Goal: Information Seeking & Learning: Learn about a topic

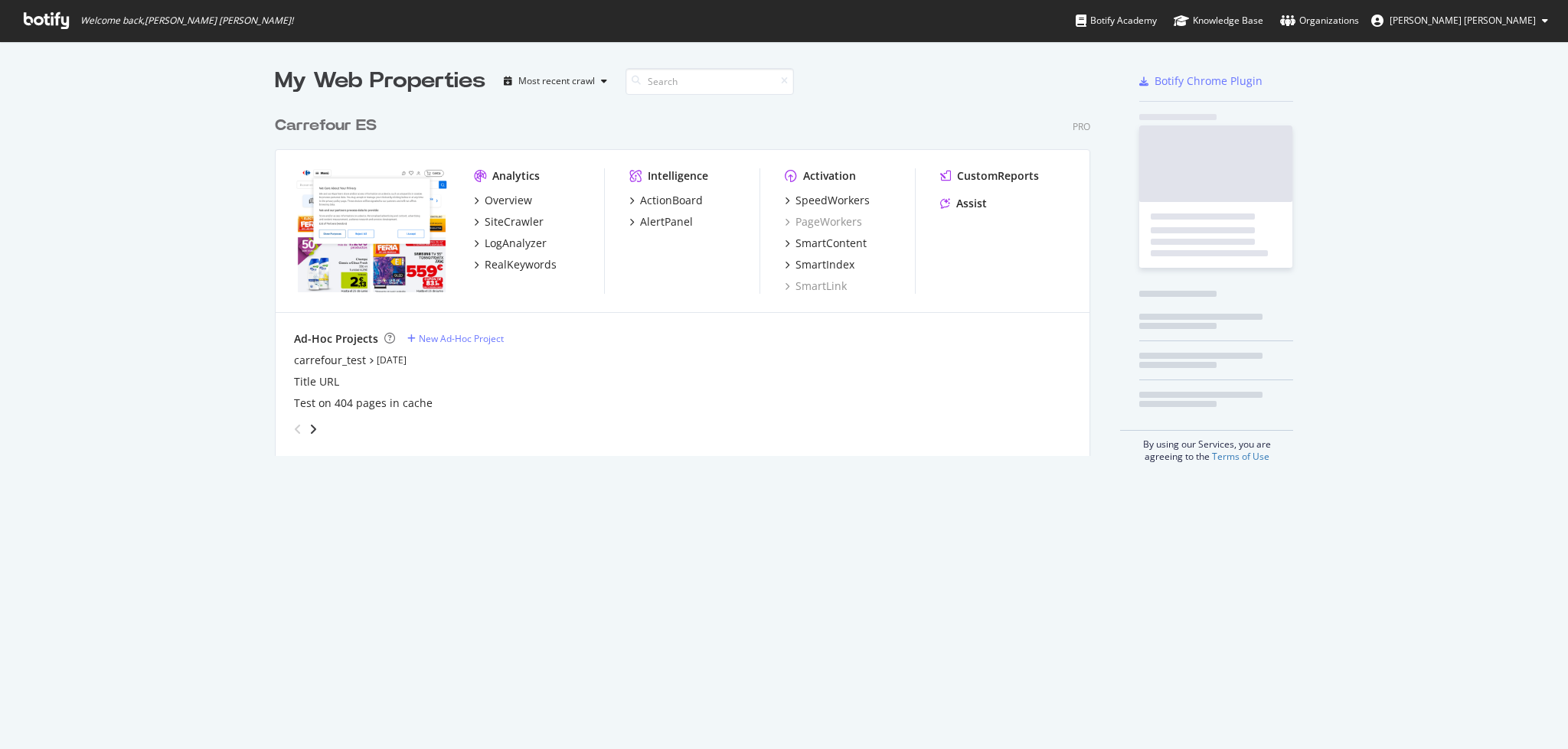
scroll to position [733, 1537]
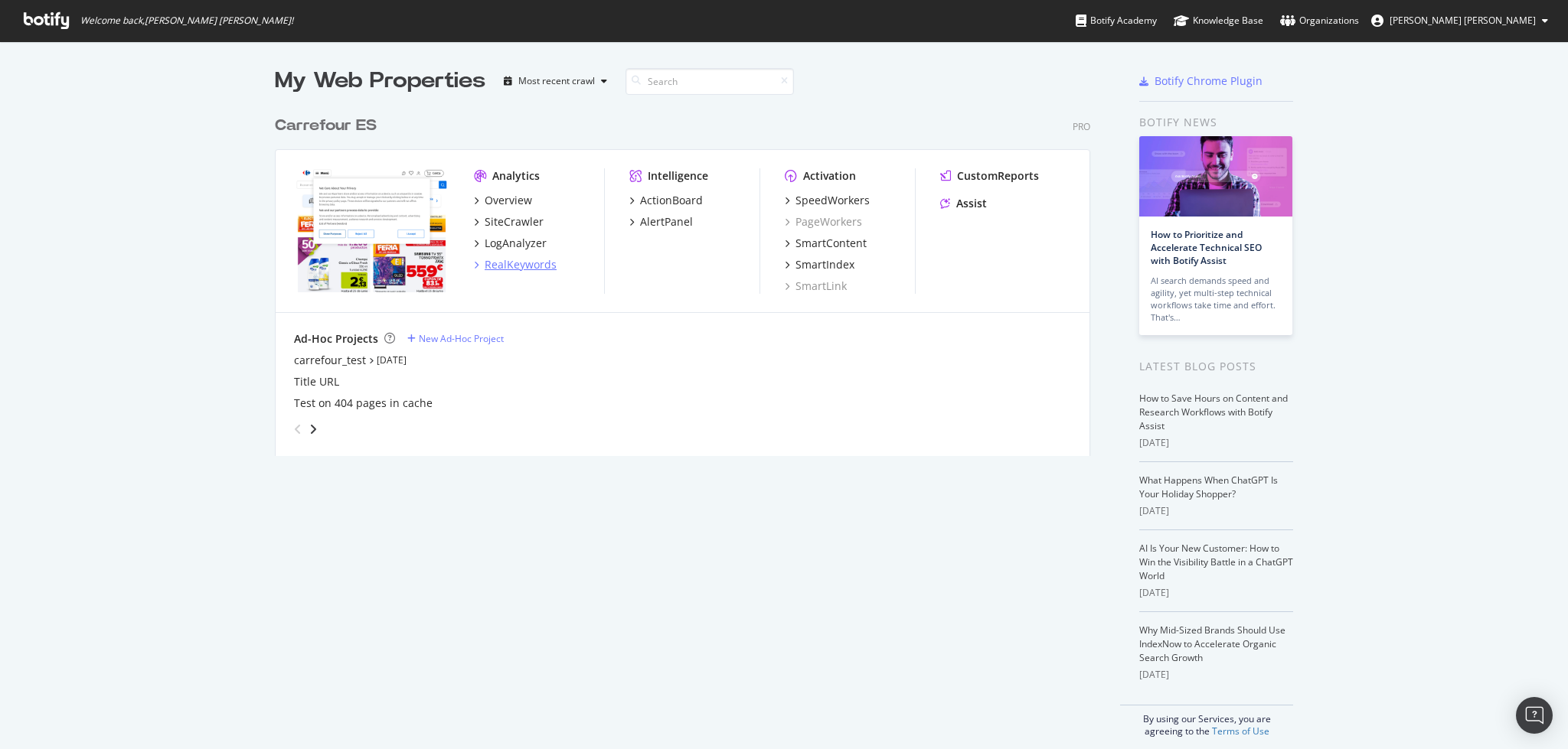
click at [526, 270] on div "RealKeywords" at bounding box center [521, 264] width 72 height 15
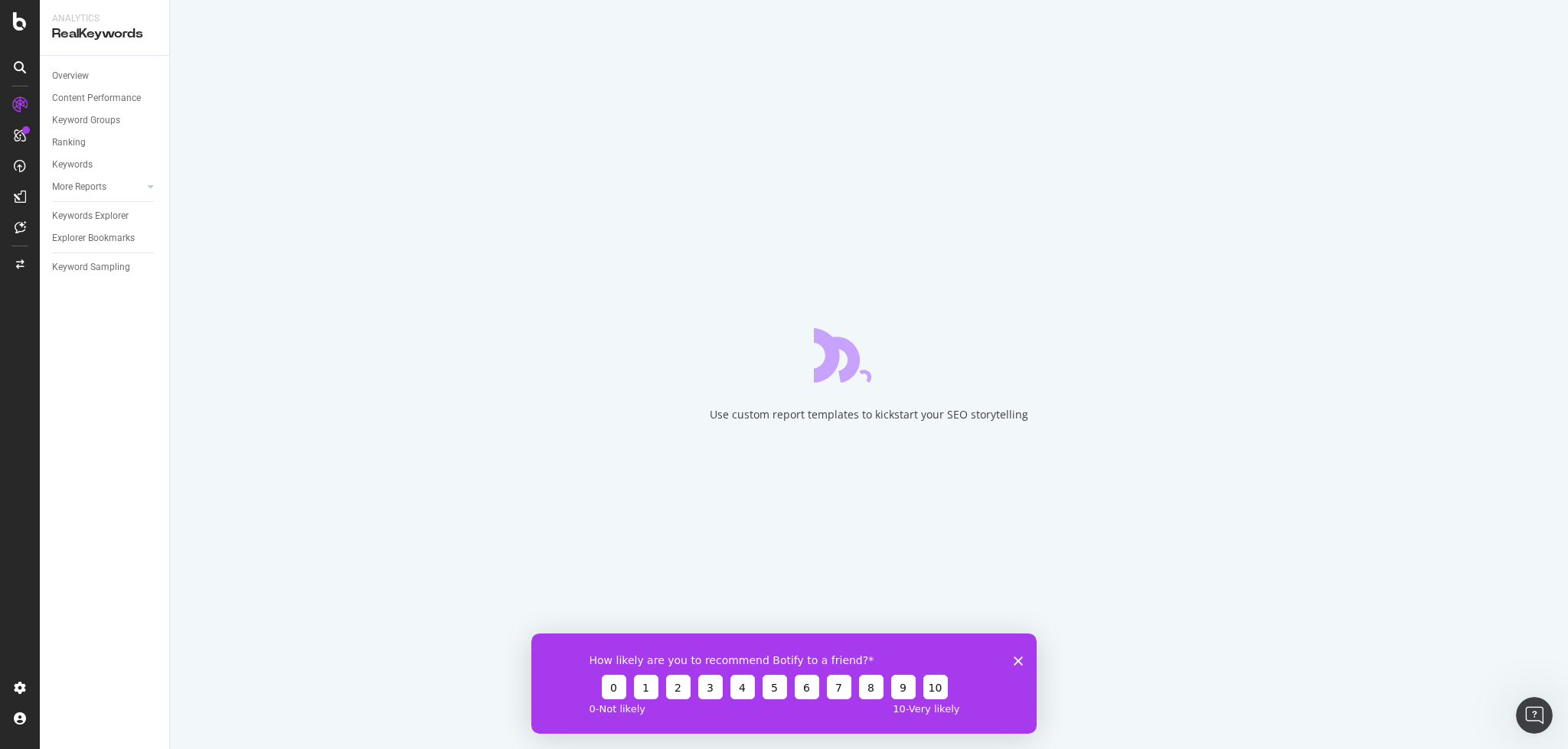
click at [1017, 664] on icon "Close survey" at bounding box center [1018, 660] width 9 height 9
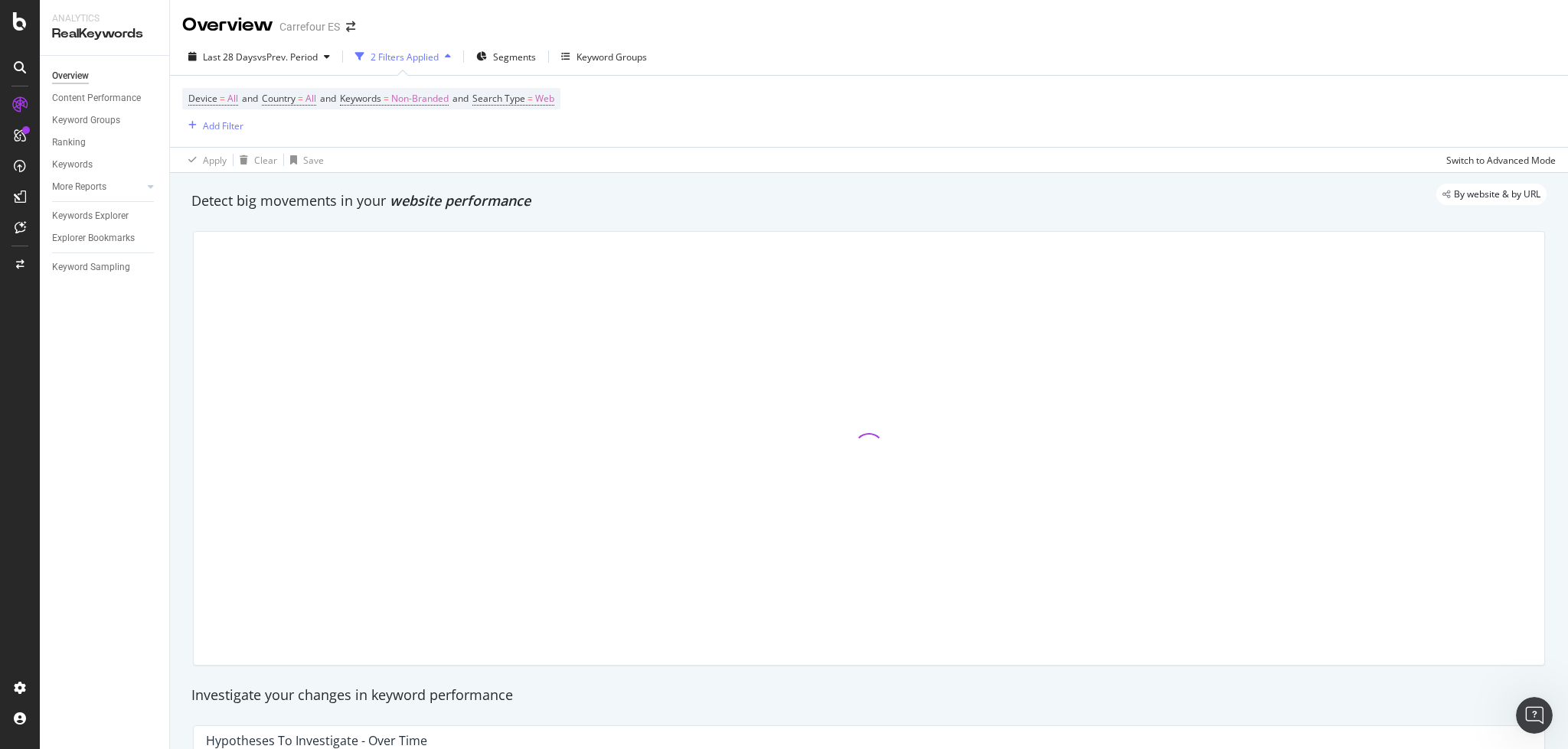
click at [71, 77] on div "Overview" at bounding box center [70, 76] width 37 height 16
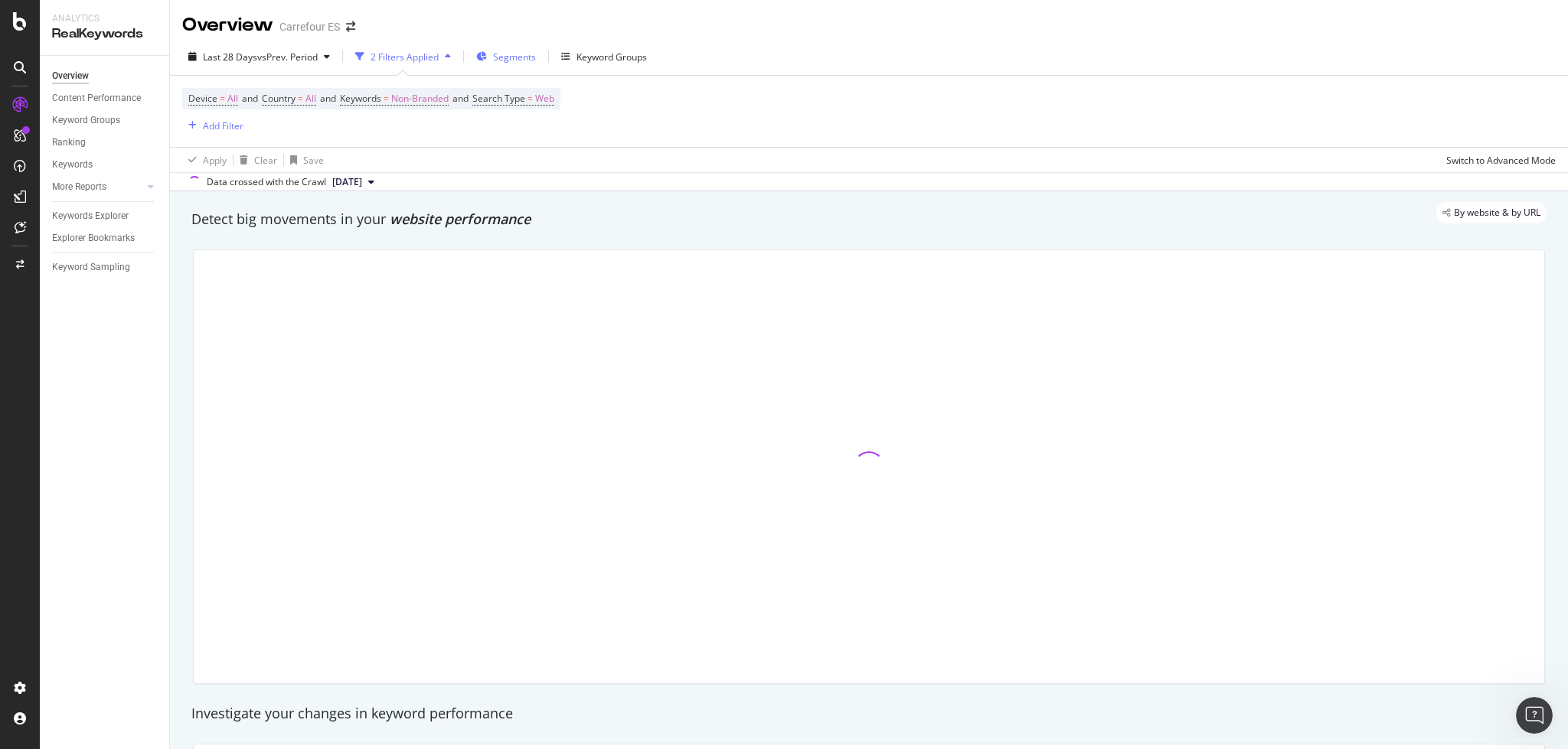
click at [507, 64] on div "Segments" at bounding box center [506, 56] width 60 height 23
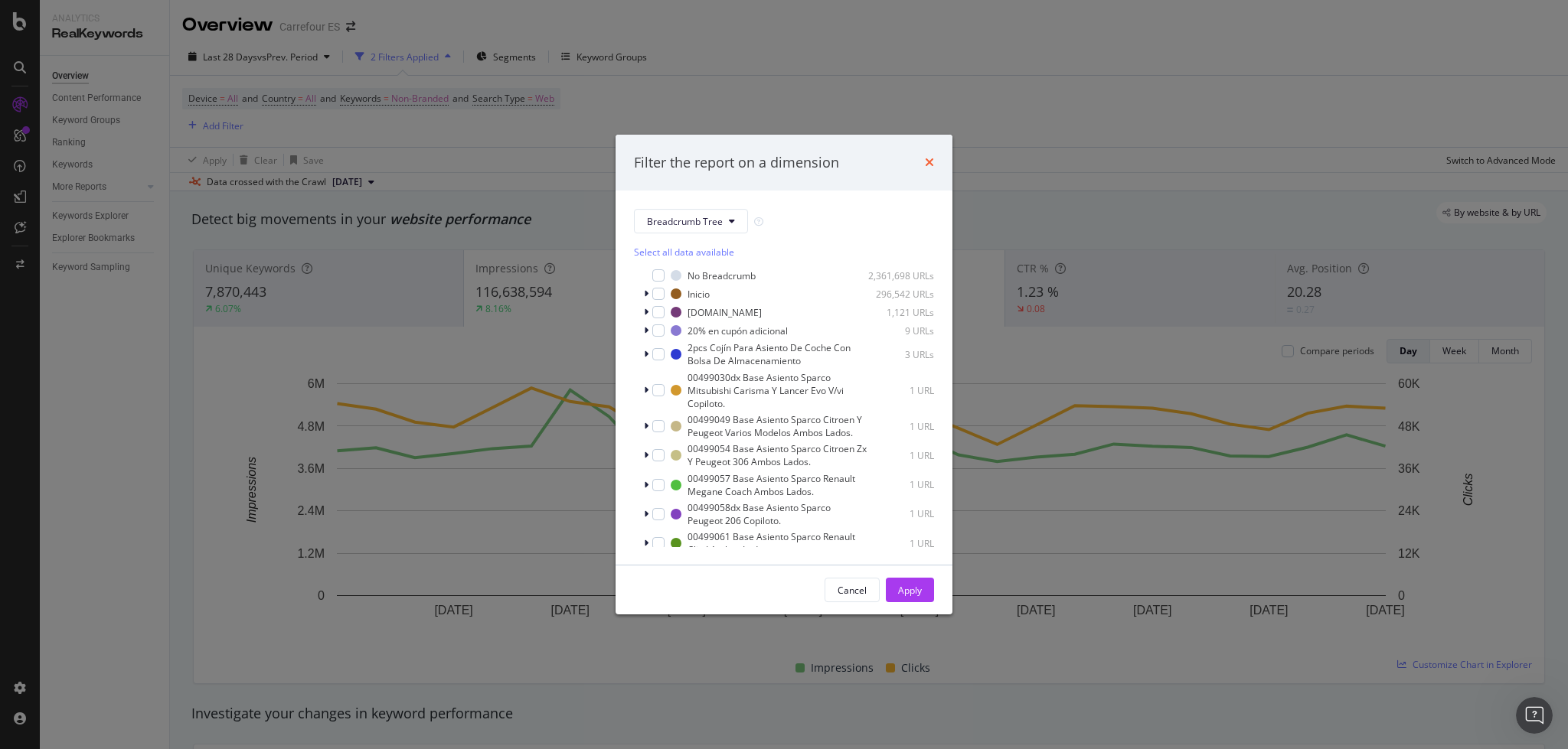
click at [927, 157] on icon "times" at bounding box center [929, 163] width 9 height 13
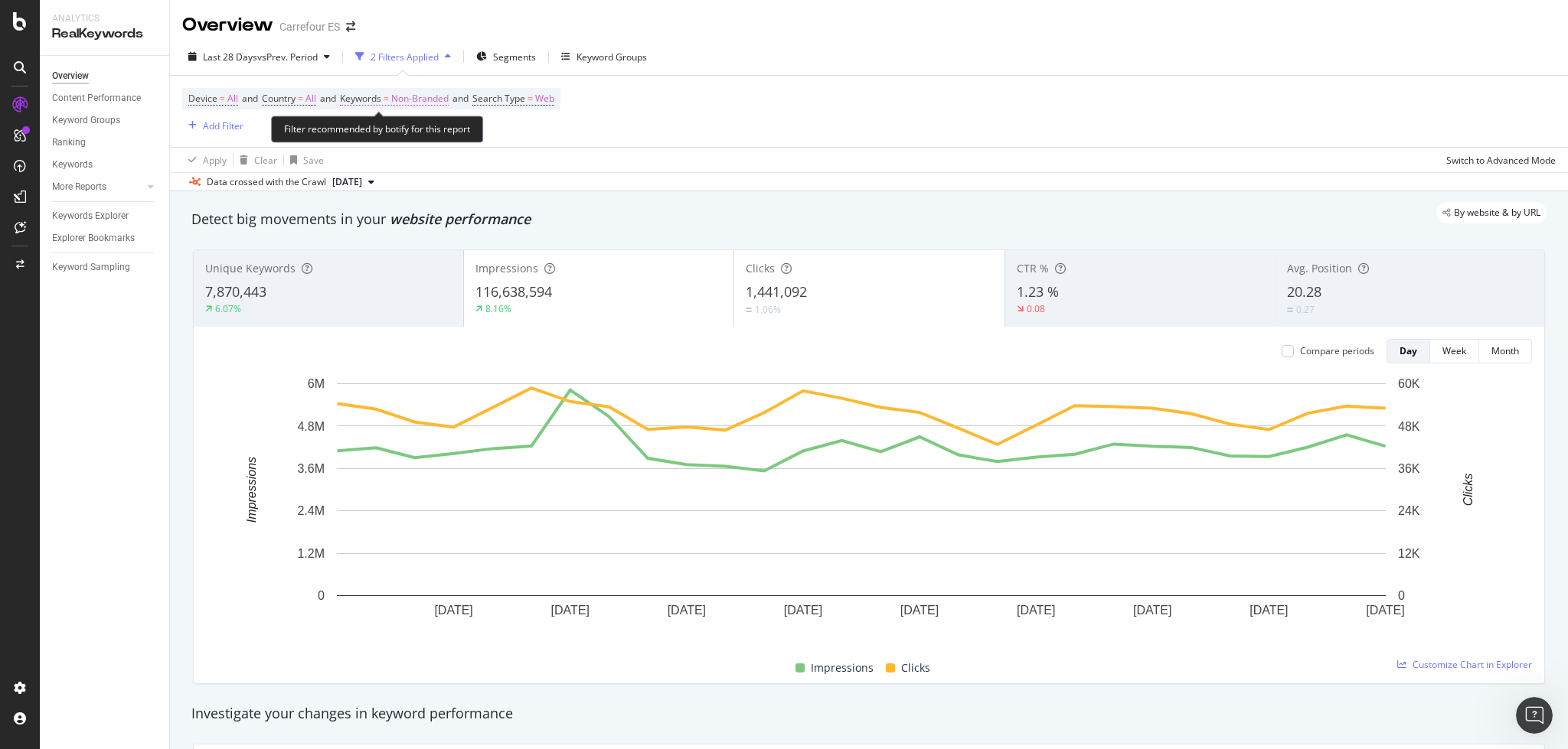
click at [438, 99] on span "Non-Branded" at bounding box center [419, 98] width 57 height 21
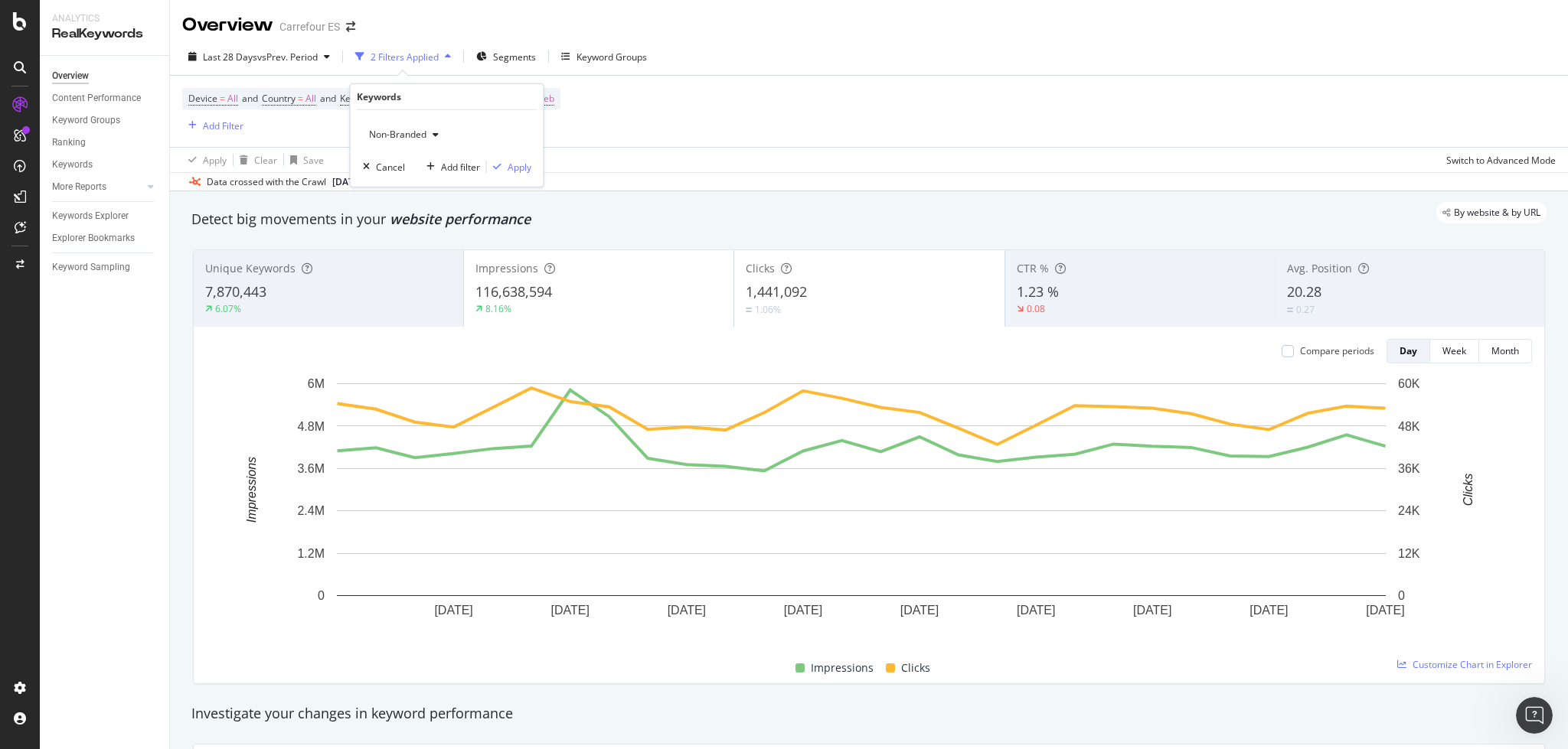
click at [408, 136] on span "Non-Branded" at bounding box center [394, 134] width 64 height 13
click at [415, 250] on span "All" at bounding box center [453, 254] width 156 height 14
drag, startPoint x: 525, startPoint y: 170, endPoint x: 240, endPoint y: 59, distance: 305.9
click at [525, 169] on div "Apply" at bounding box center [519, 166] width 24 height 13
click at [240, 59] on span "Last 28 Days" at bounding box center [229, 57] width 54 height 13
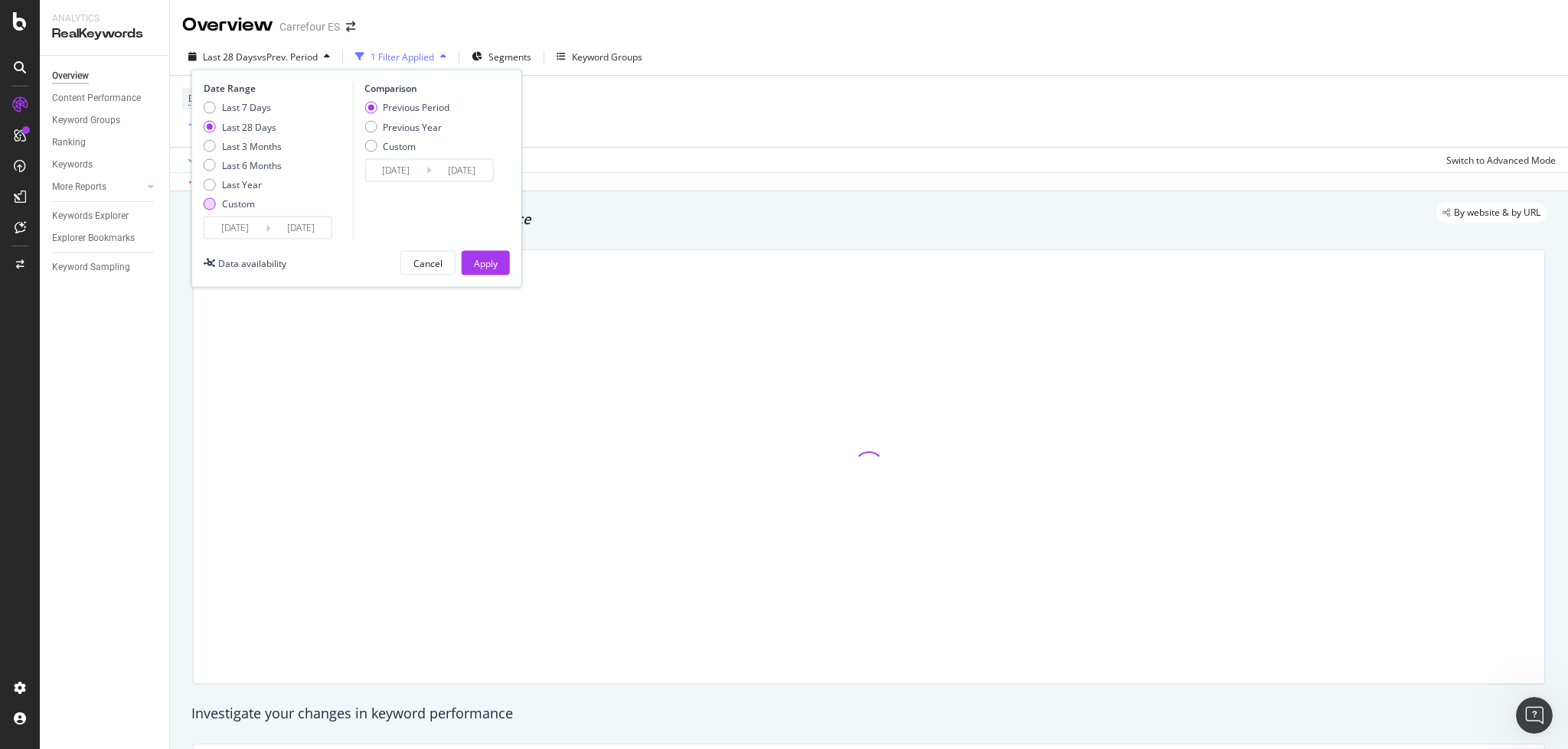
click at [230, 203] on div "Custom" at bounding box center [239, 203] width 33 height 13
click at [245, 232] on input "[DATE]" at bounding box center [235, 228] width 61 height 21
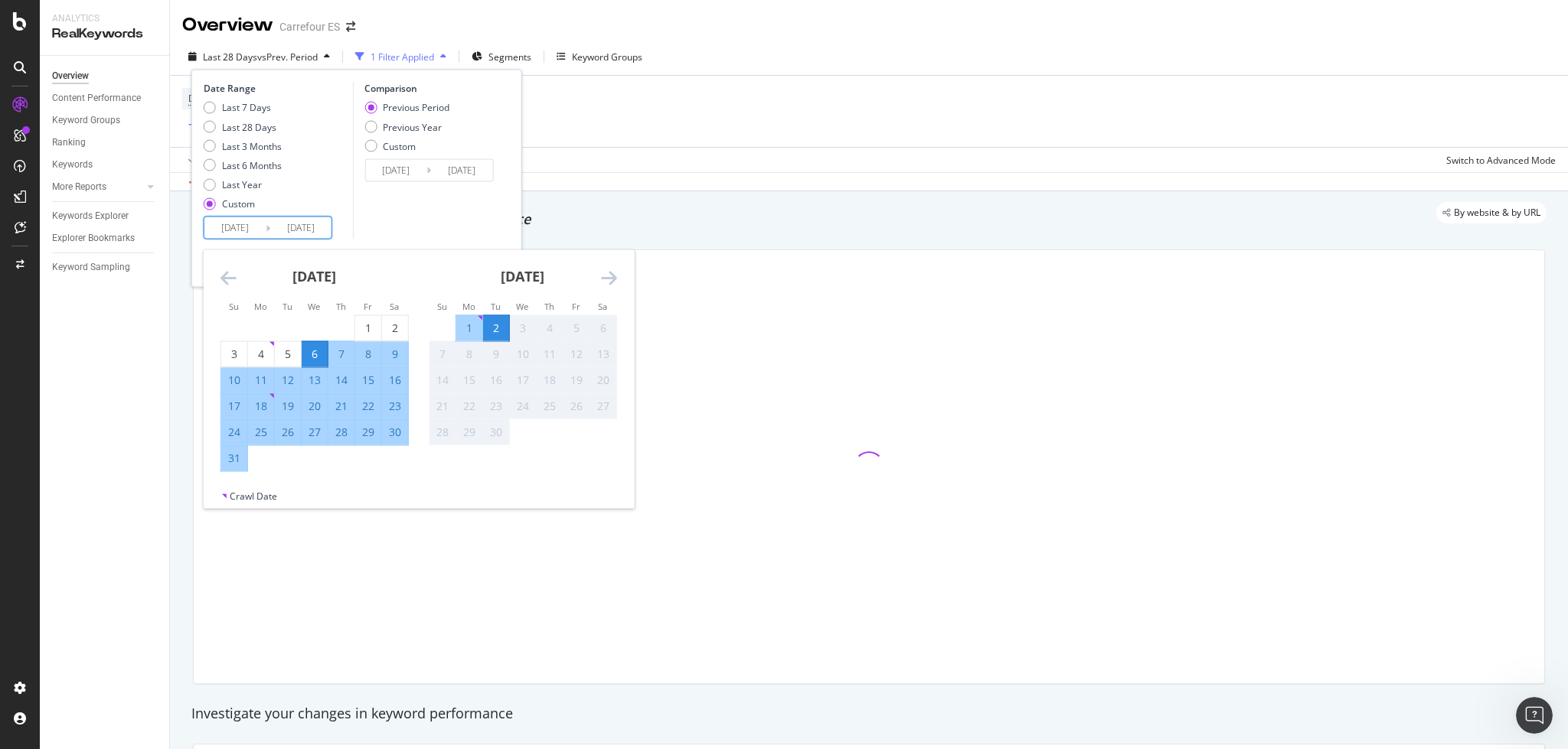
click at [233, 276] on icon "Move backward to switch to the previous month." at bounding box center [229, 277] width 16 height 18
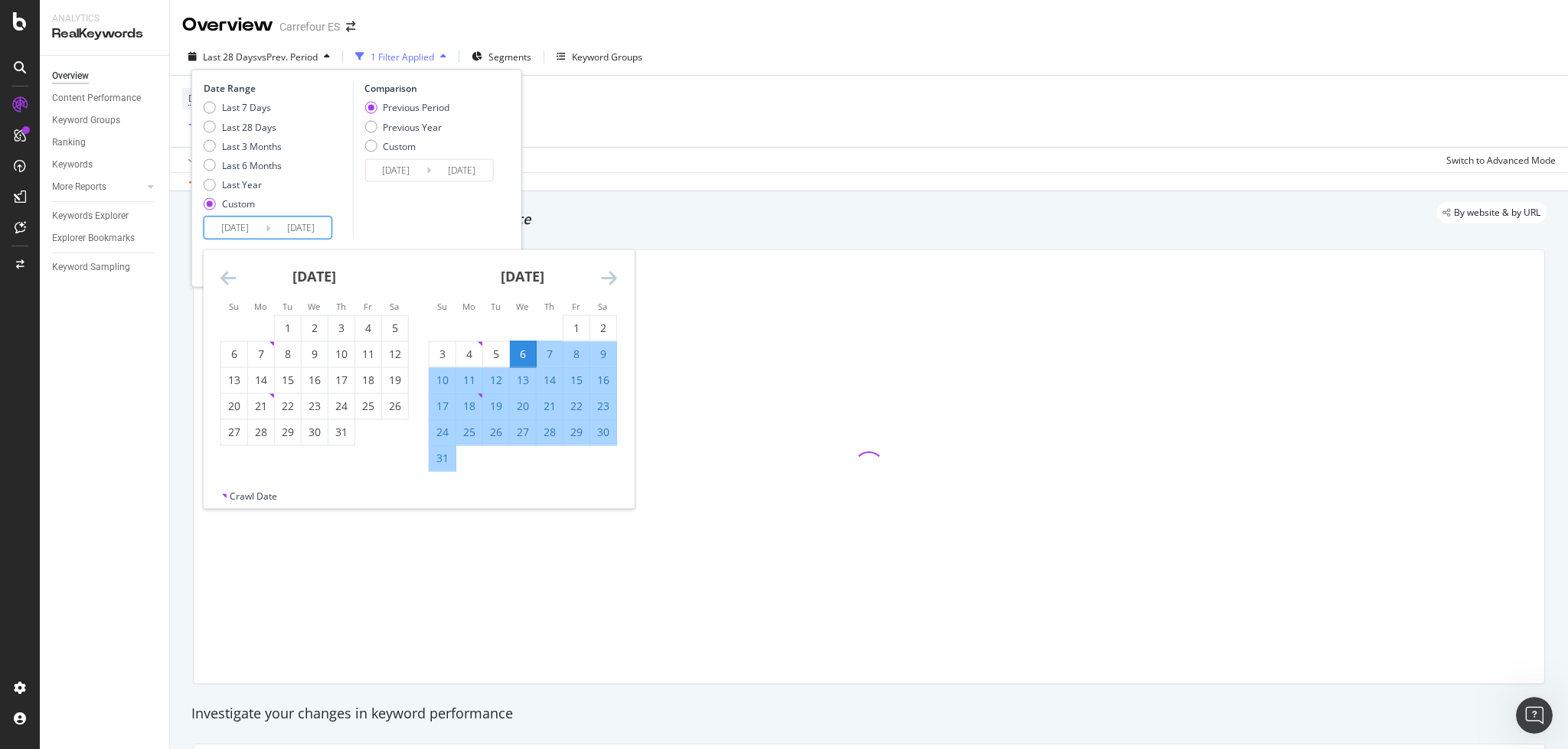
click at [233, 276] on icon "Move backward to switch to the previous month." at bounding box center [229, 277] width 16 height 18
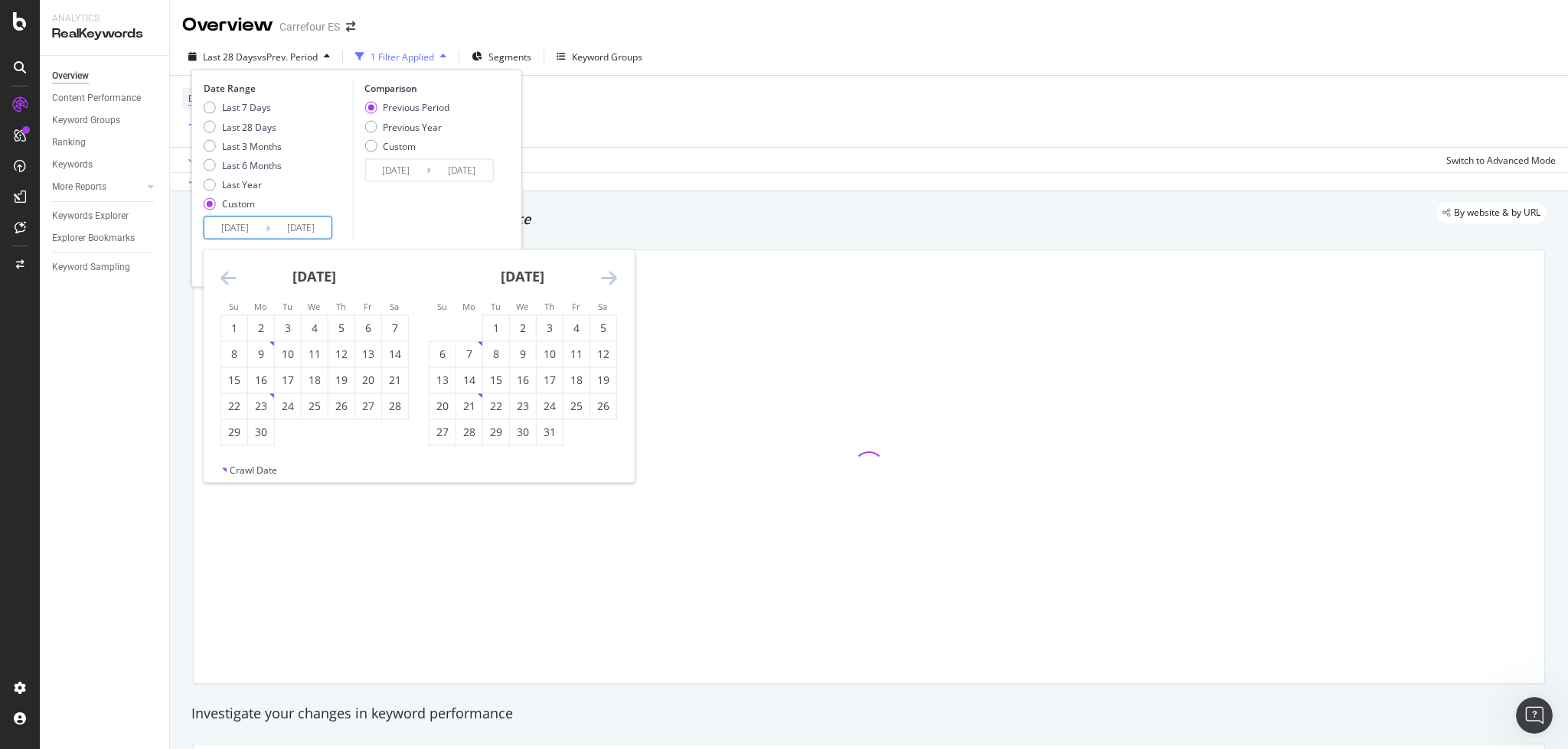
click at [233, 276] on icon "Move backward to switch to the previous month." at bounding box center [229, 277] width 16 height 18
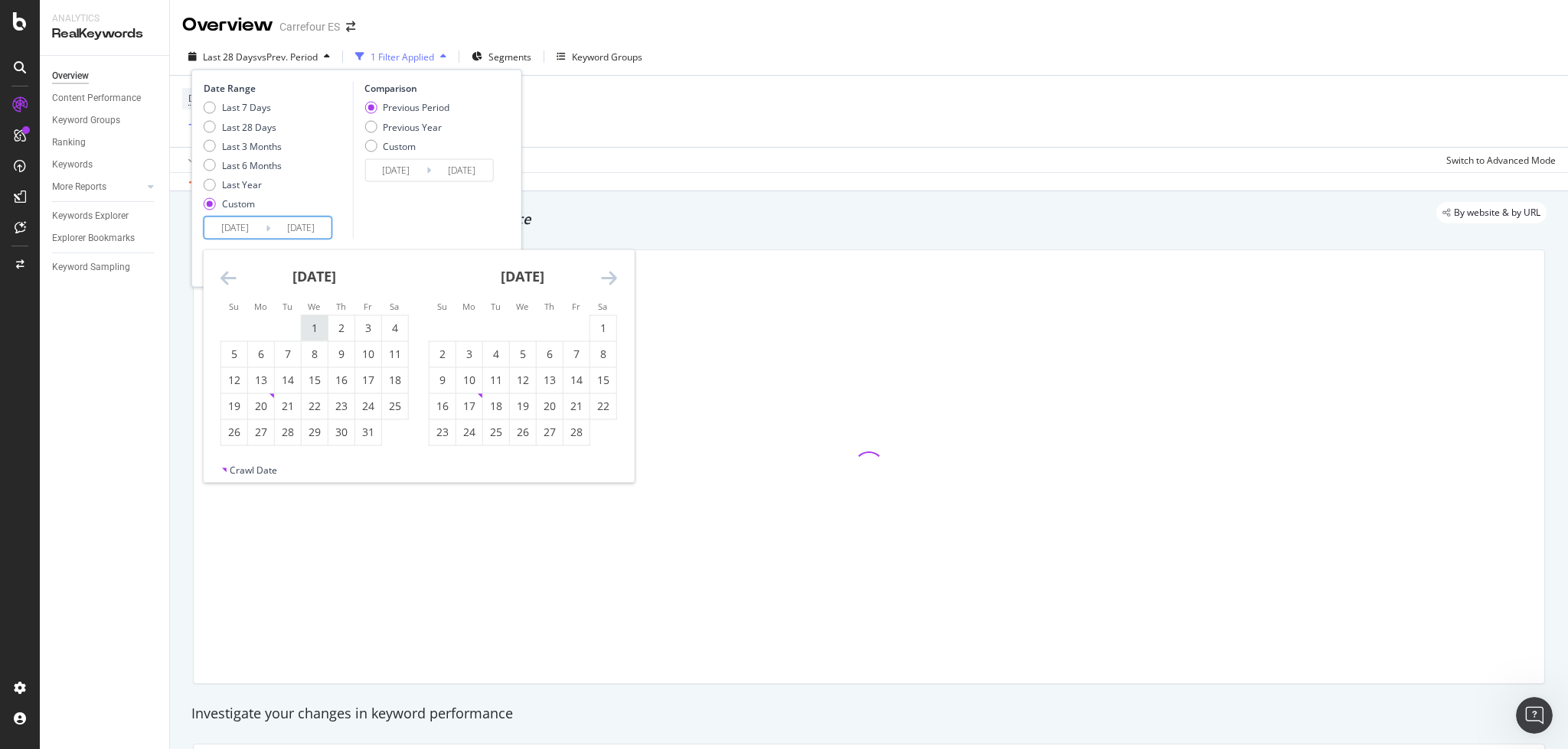
click at [322, 333] on div "1" at bounding box center [314, 327] width 26 height 15
type input "[DATE]"
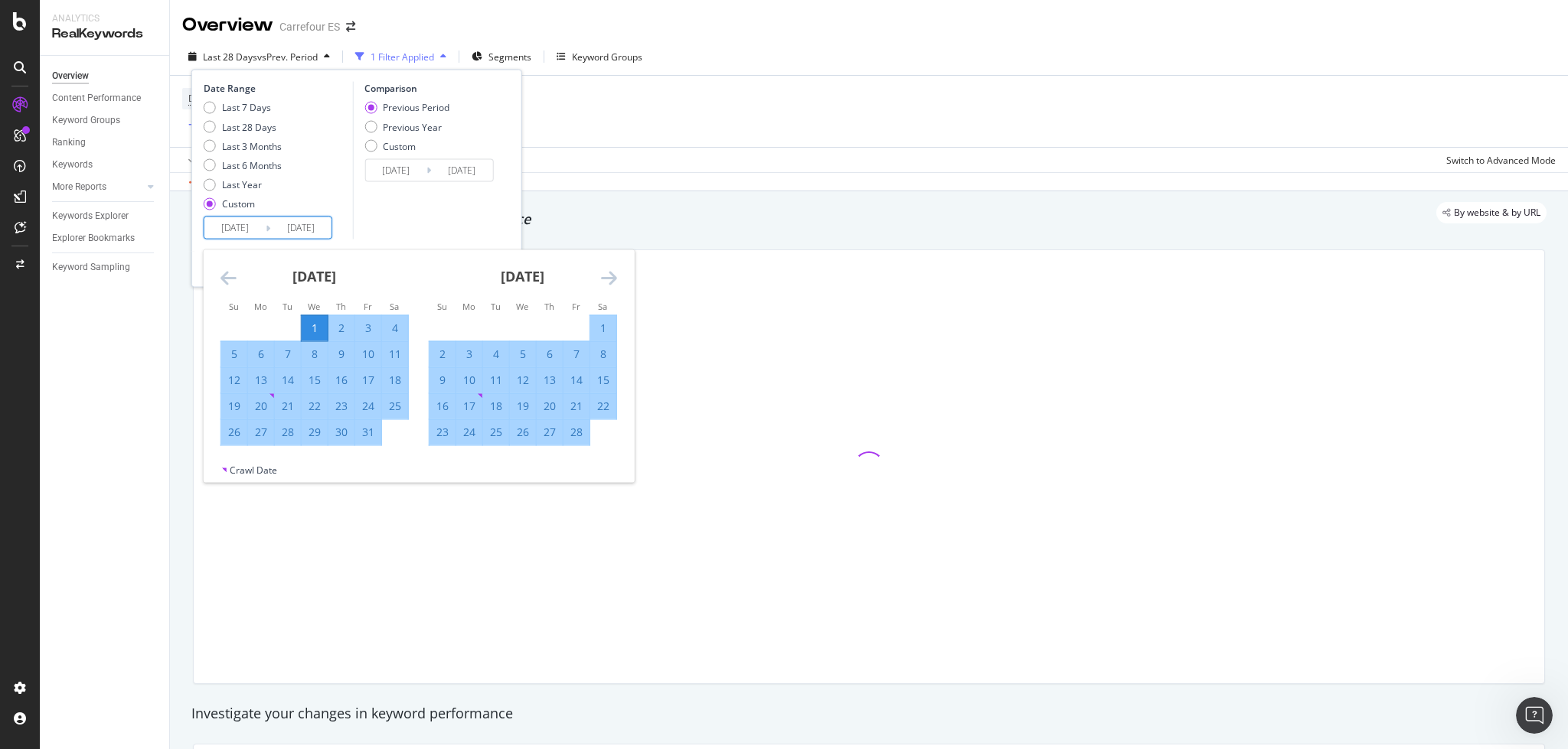
click at [601, 279] on icon "Move forward to switch to the next month." at bounding box center [609, 277] width 16 height 18
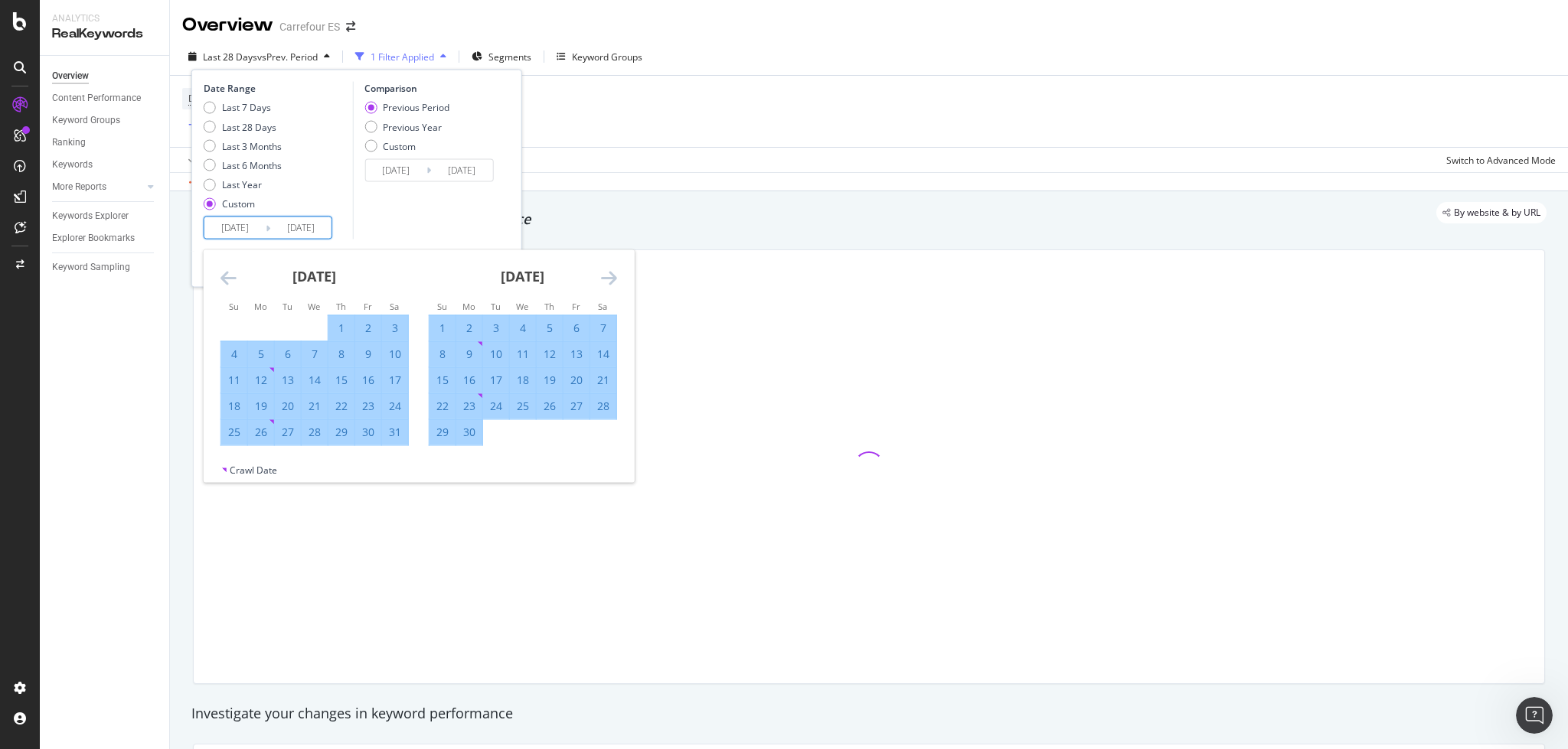
click at [601, 279] on icon "Move forward to switch to the next month." at bounding box center [609, 277] width 16 height 18
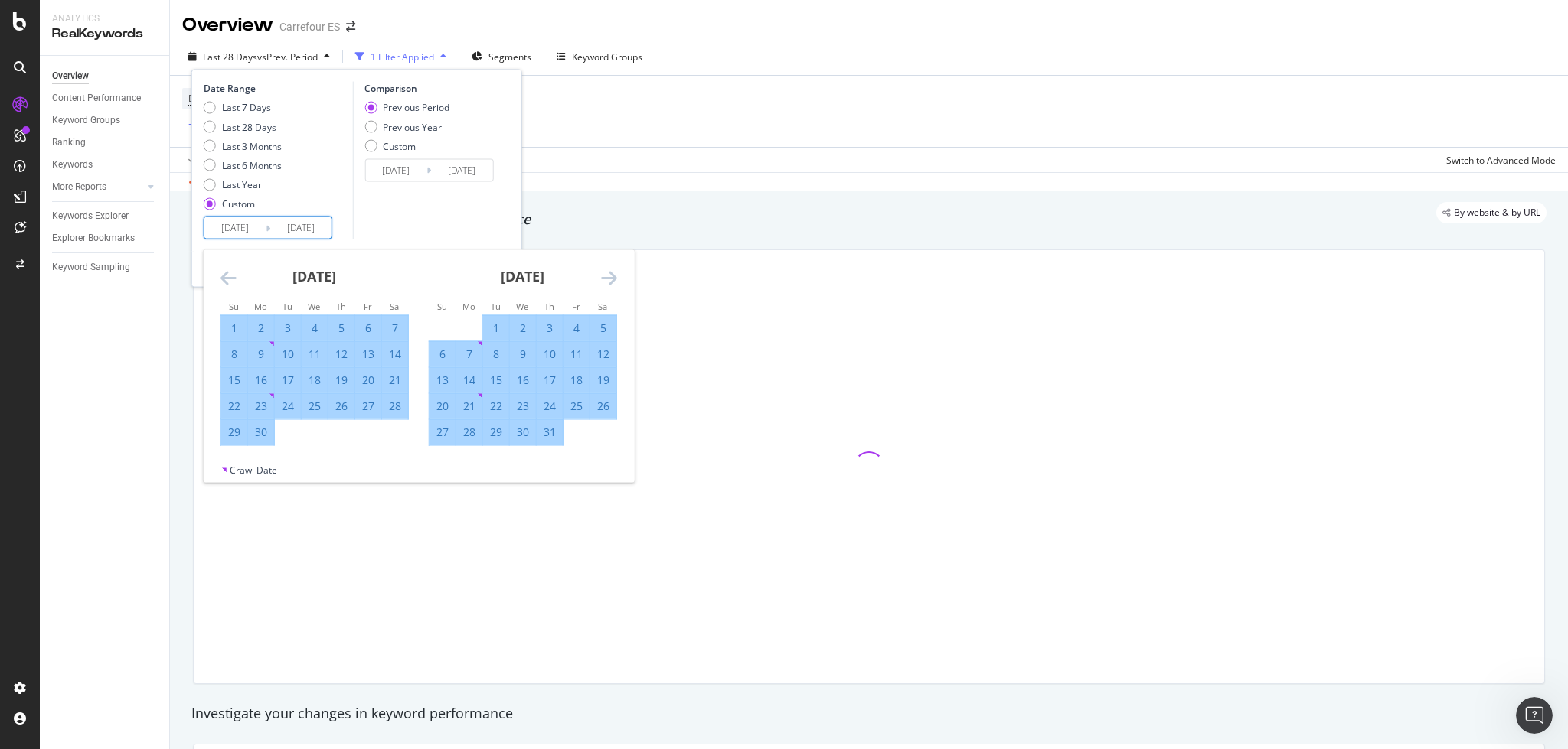
click at [601, 279] on icon "Move forward to switch to the next month." at bounding box center [609, 277] width 16 height 18
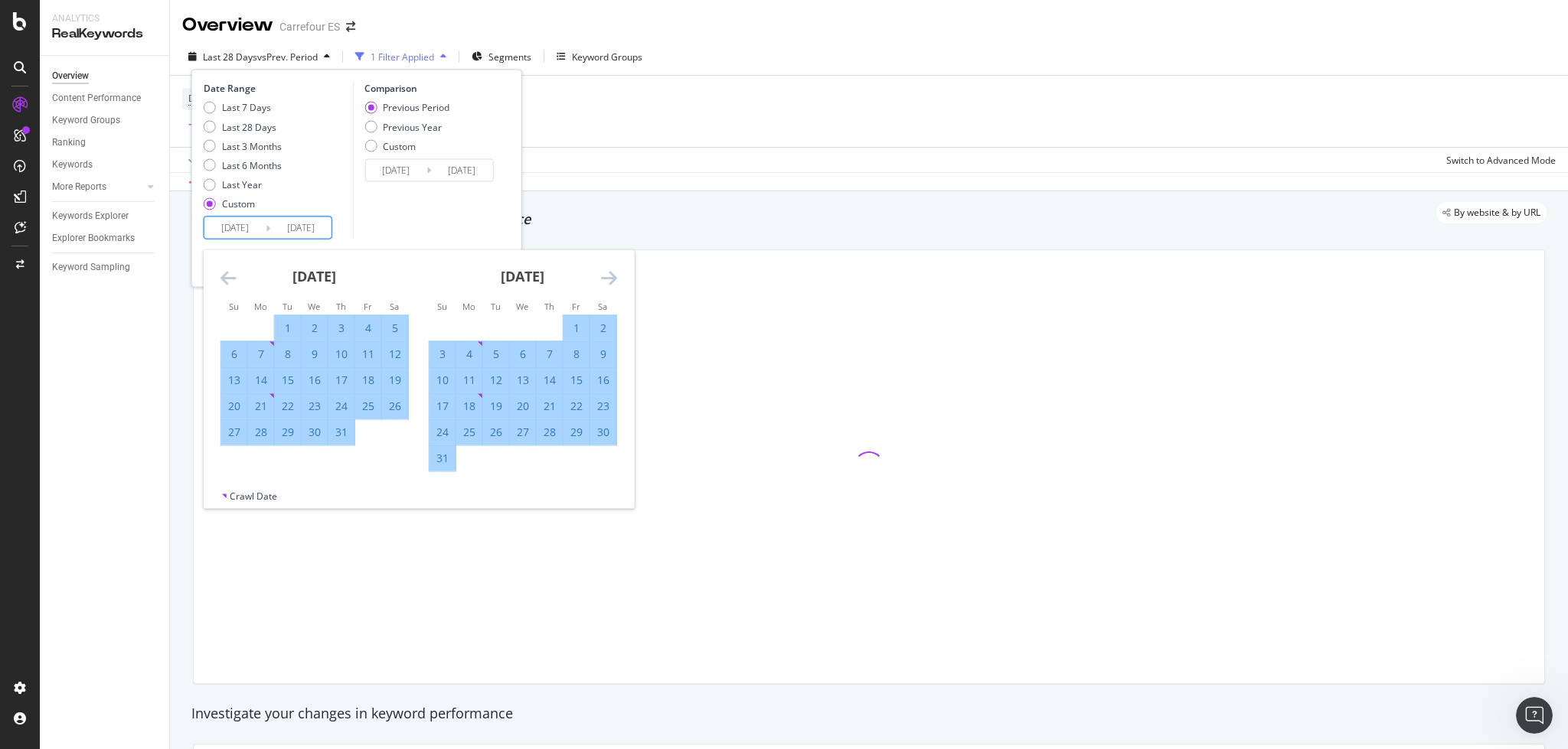
click at [434, 455] on div "31" at bounding box center [442, 458] width 26 height 15
type input "[DATE]"
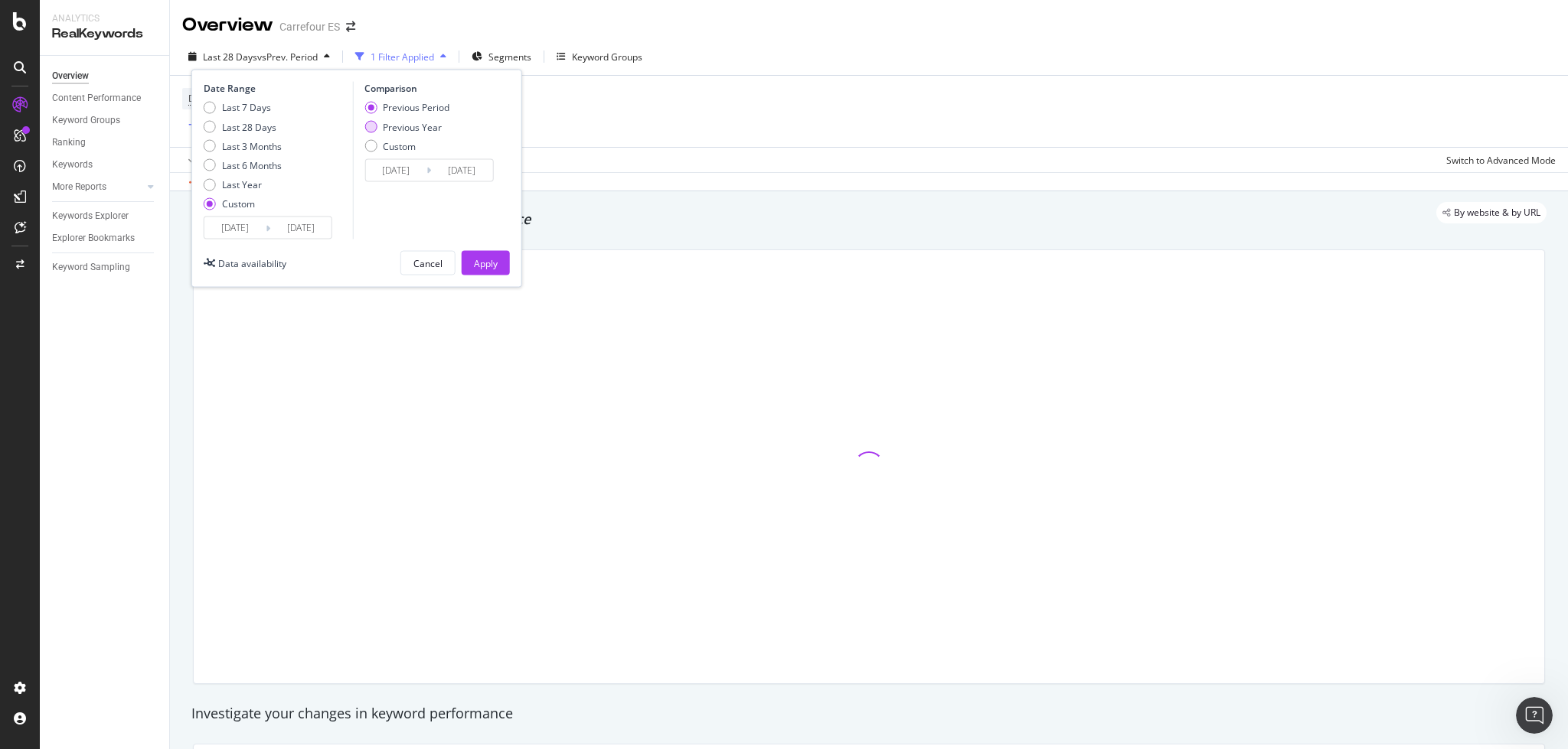
click at [395, 126] on div "Previous Year" at bounding box center [412, 126] width 59 height 13
type input "[DATE]"
click at [478, 260] on div "Apply" at bounding box center [485, 262] width 24 height 13
